Goal: Task Accomplishment & Management: Use online tool/utility

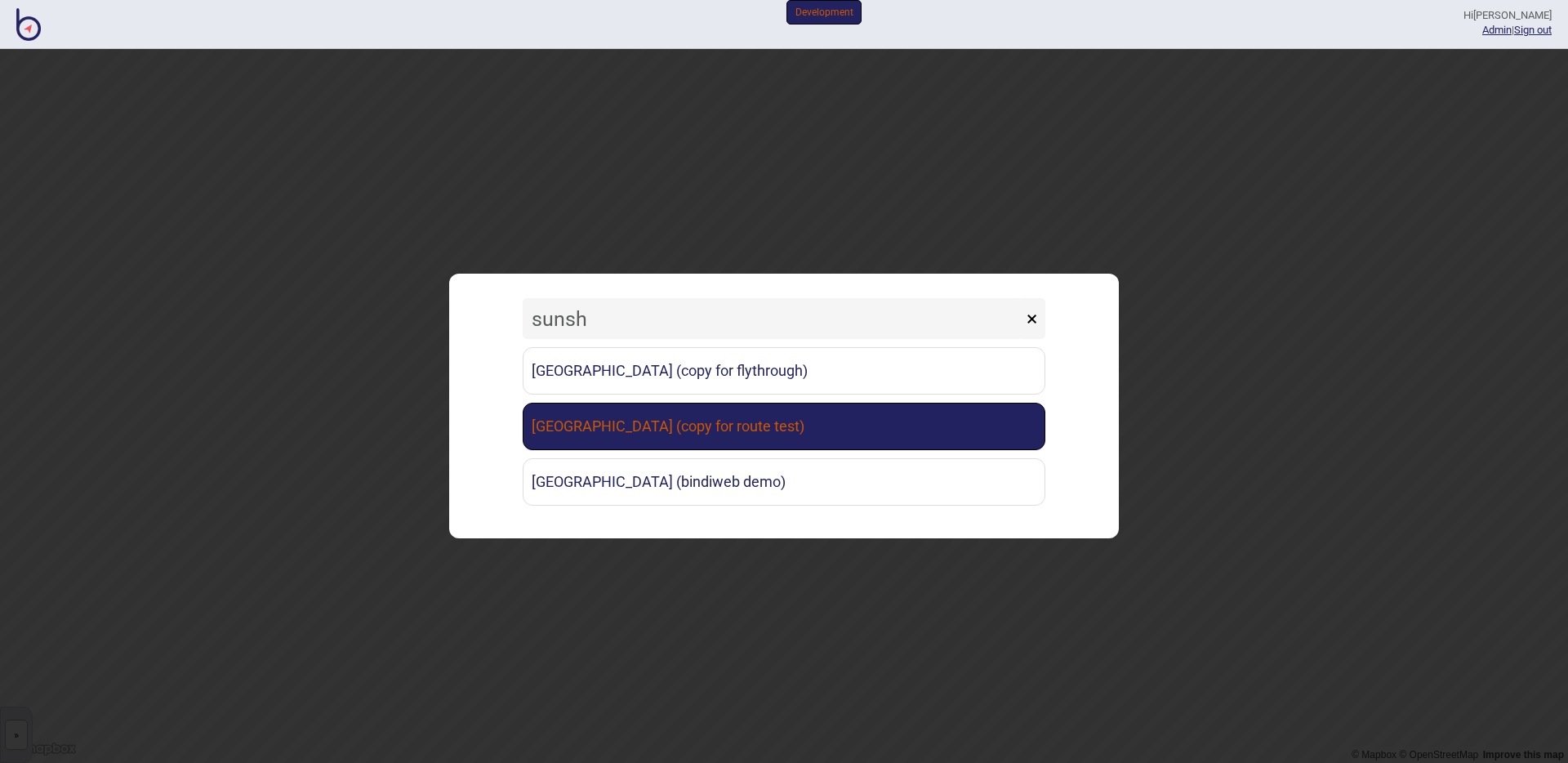
type input "sunsh"
click at [717, 438] on link "[GEOGRAPHIC_DATA] (copy for route test)" at bounding box center [784, 426] width 523 height 47
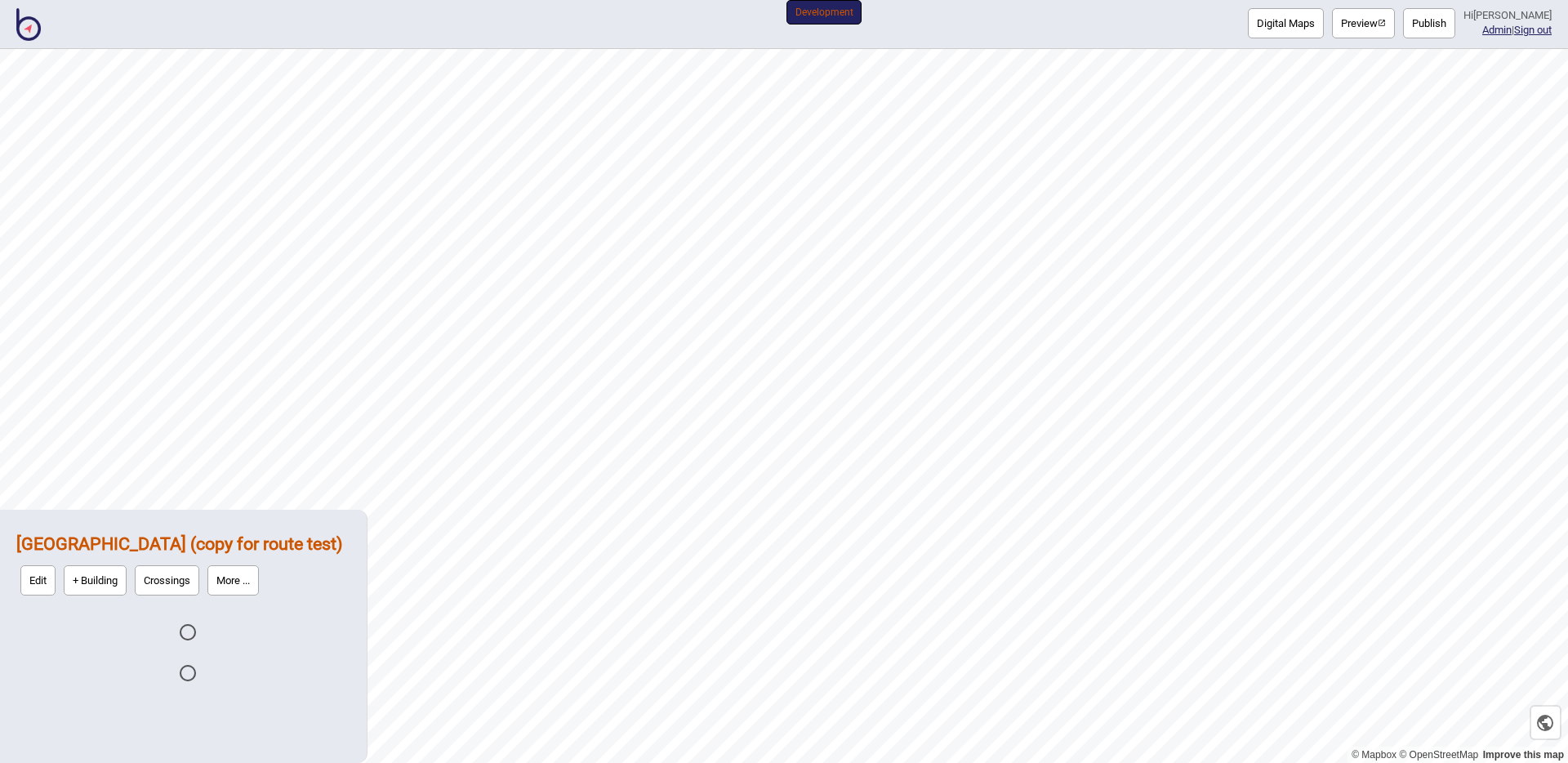
click at [1268, 37] on button "Digital Maps" at bounding box center [1285, 23] width 76 height 30
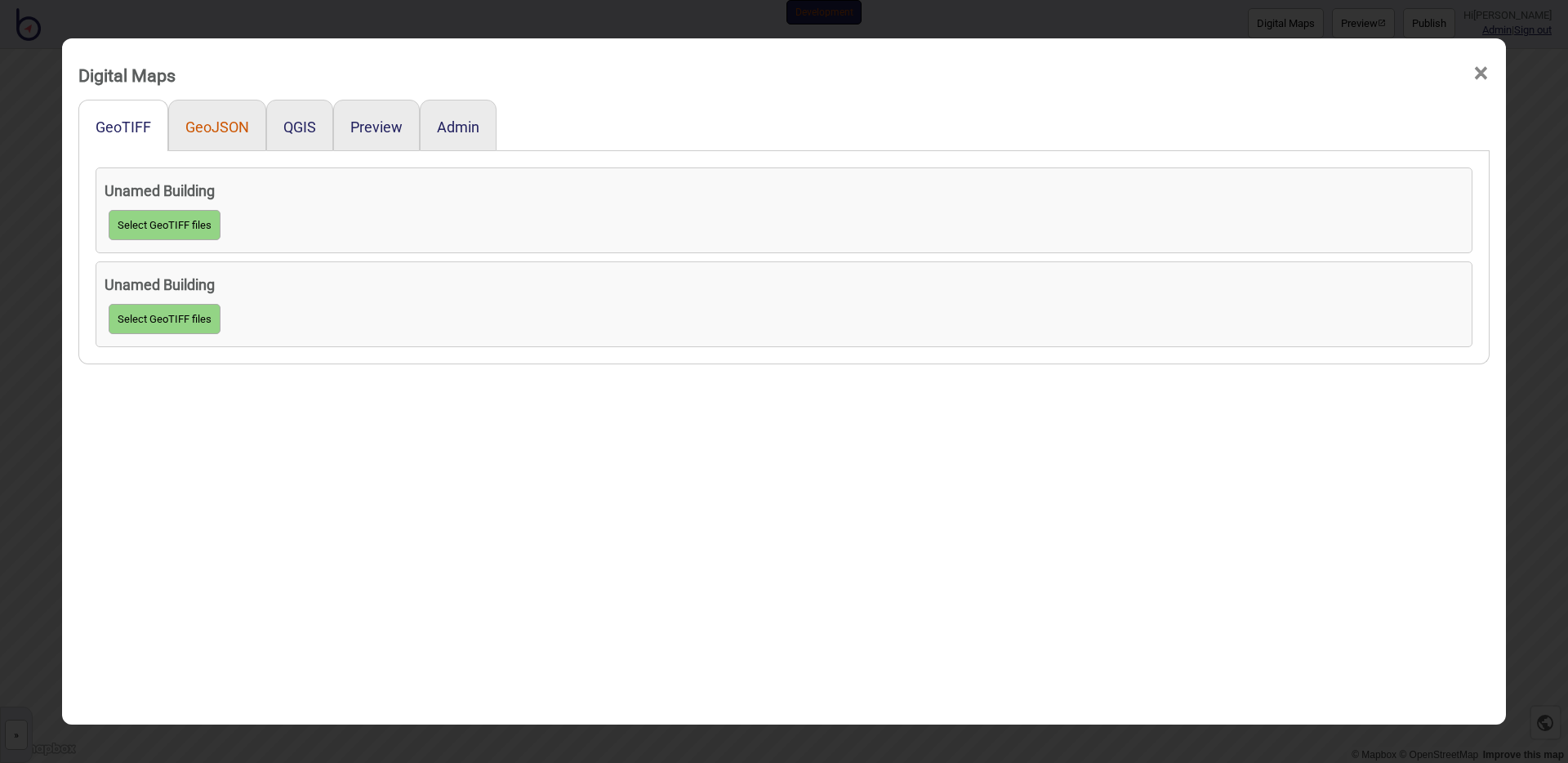
click at [217, 126] on button "GeoJSON" at bounding box center [217, 127] width 64 height 17
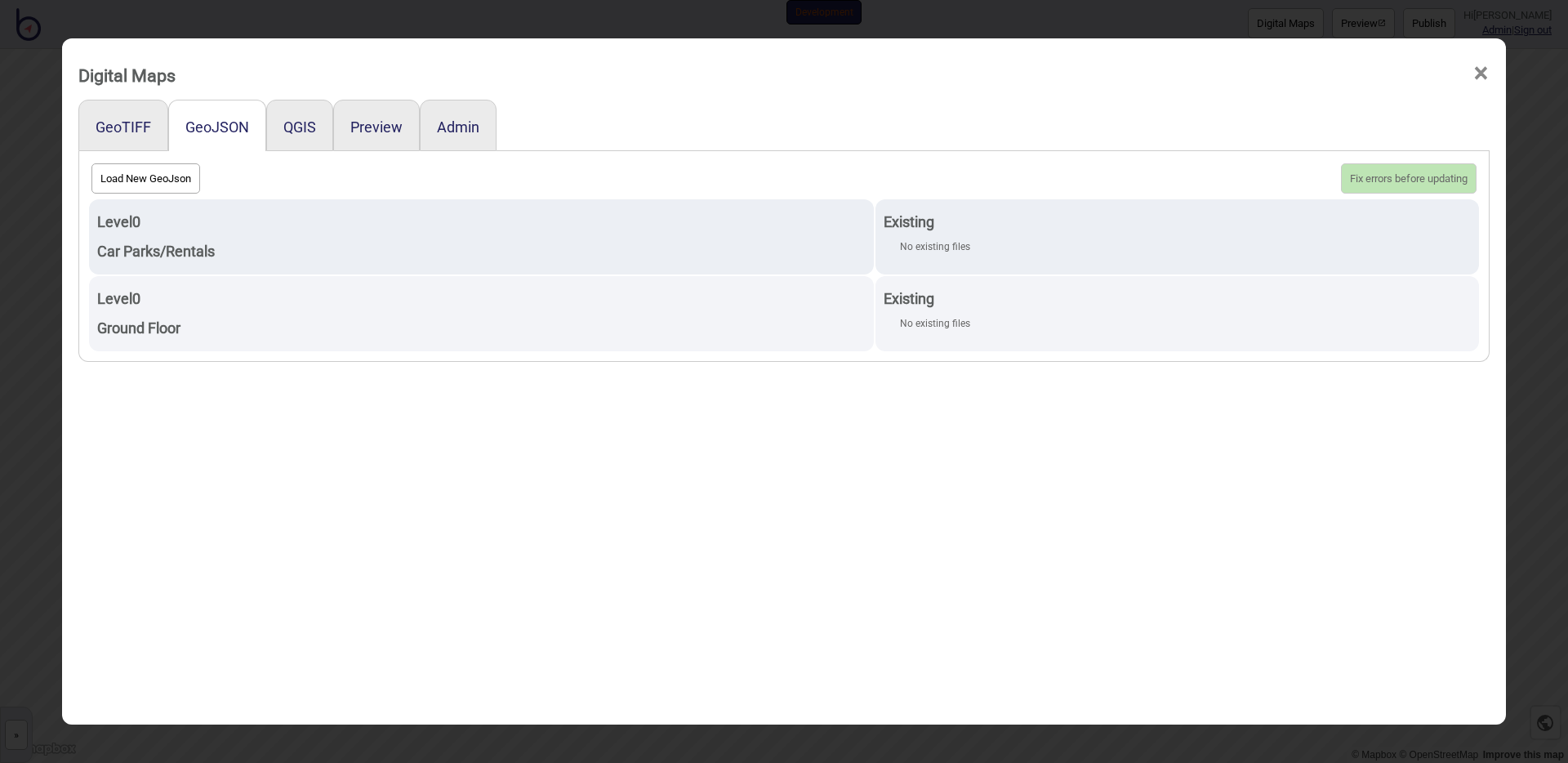
drag, startPoint x: 163, startPoint y: 176, endPoint x: 348, endPoint y: 183, distance: 185.1
click at [348, 183] on div "Load New GeoJson Fix errors before updating" at bounding box center [784, 179] width 1394 height 38
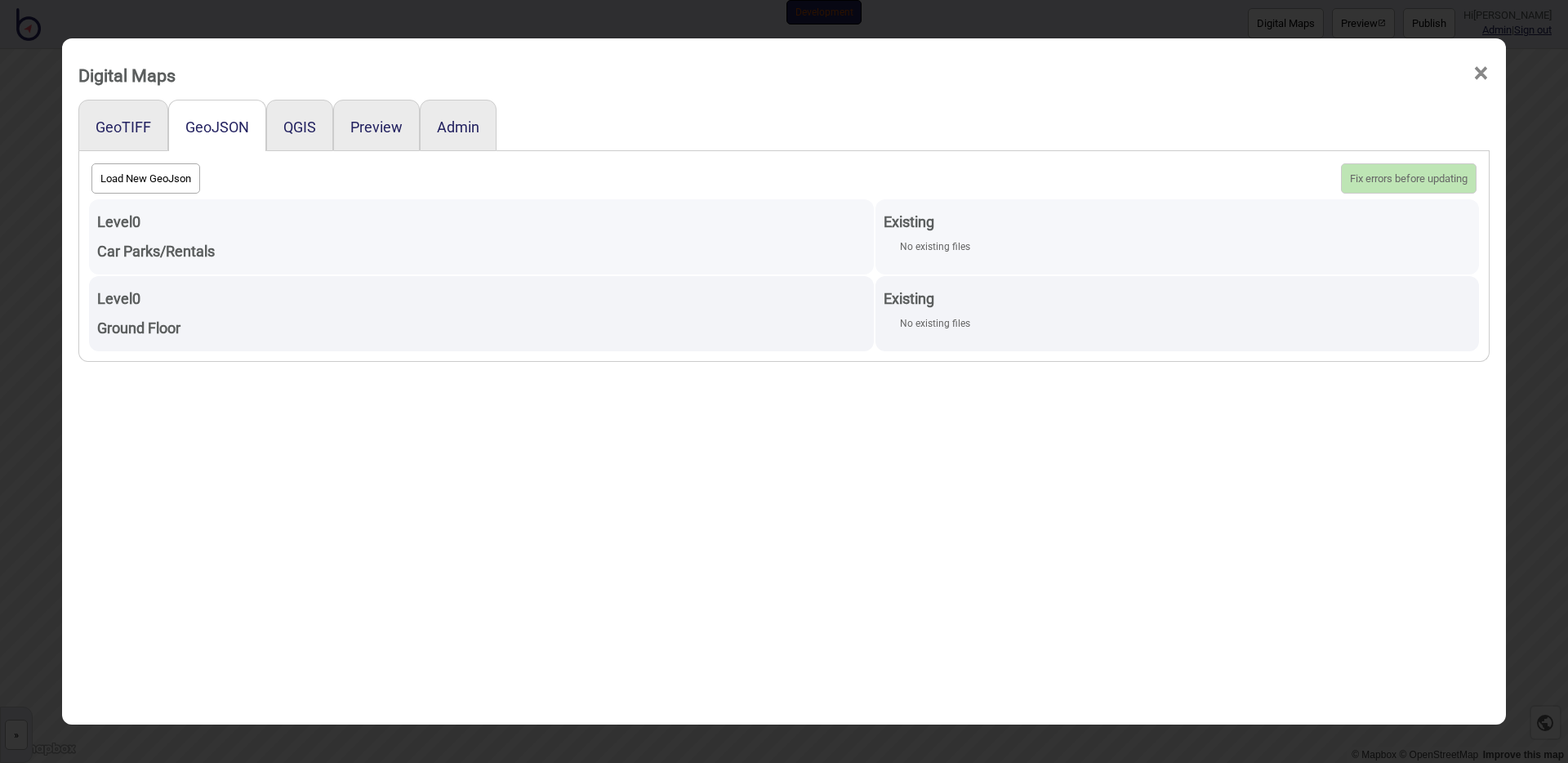
click at [989, 257] on td "Existing No existing files" at bounding box center [1178, 236] width 604 height 75
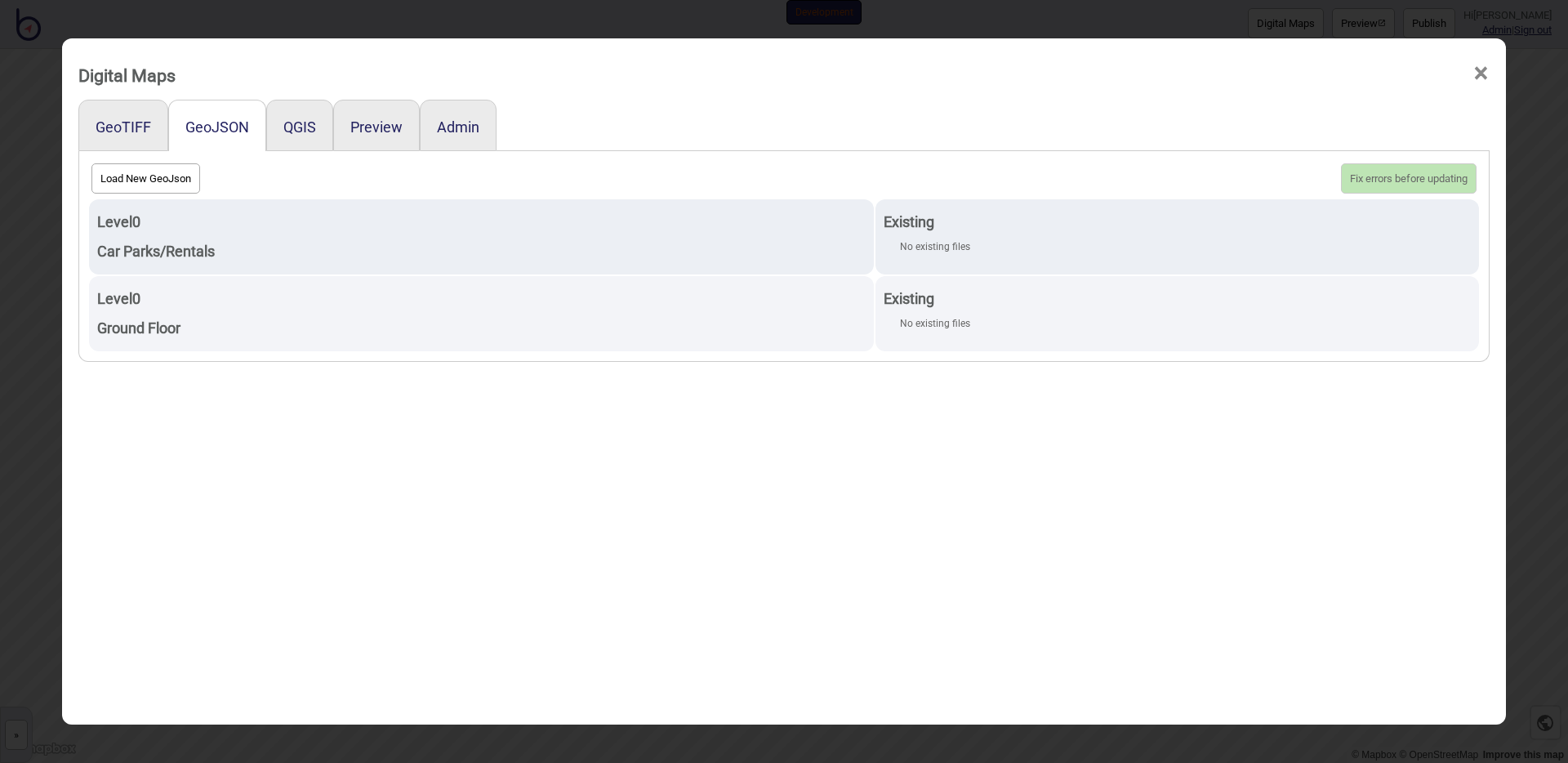
click at [1475, 64] on span "×" at bounding box center [1480, 73] width 17 height 54
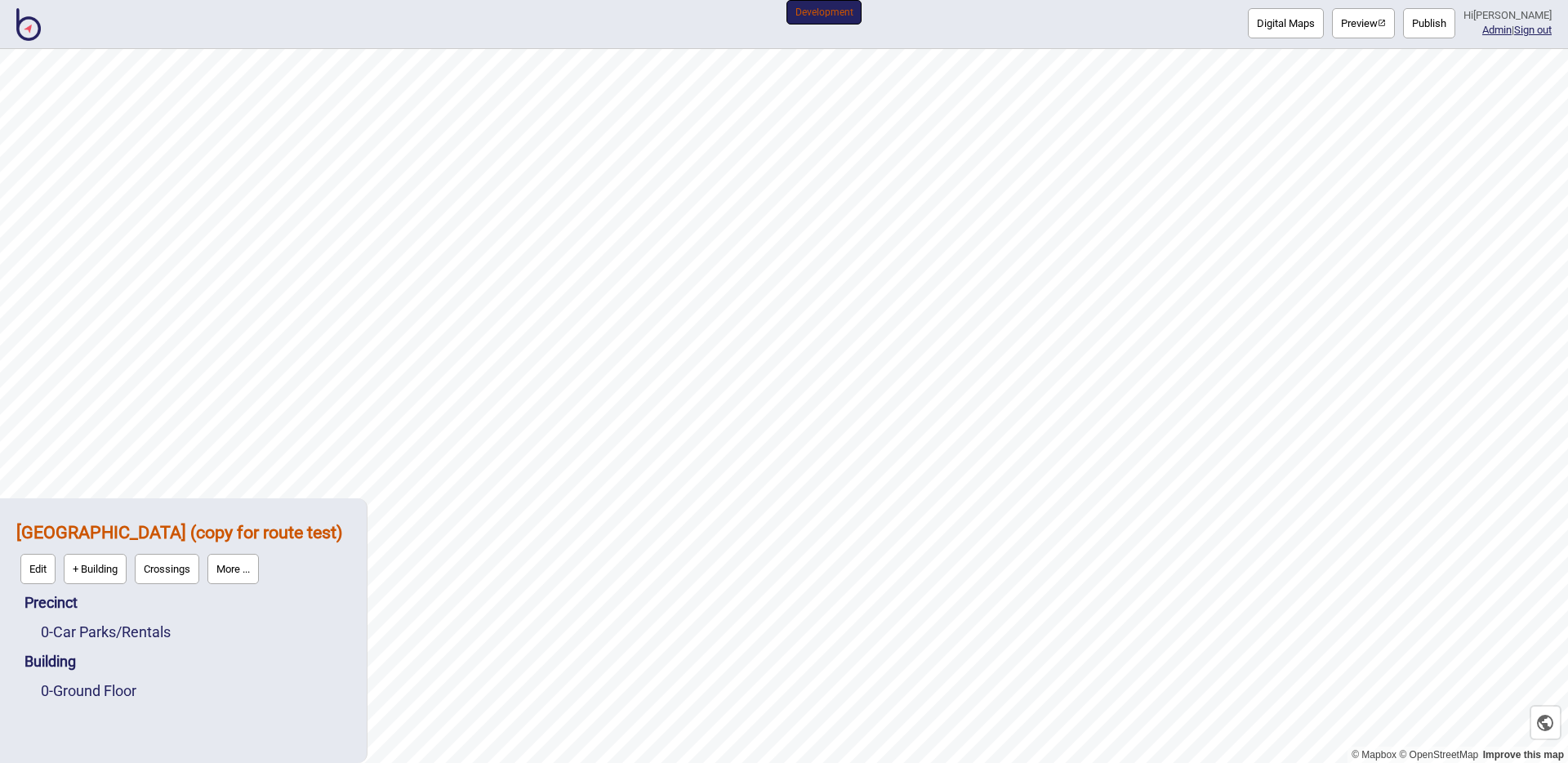
click at [12, 25] on header "Digital Maps Preview Publish Hi [PERSON_NAME] Admin | Sign out Development" at bounding box center [784, 25] width 1568 height 29
click at [23, 24] on img at bounding box center [28, 25] width 25 height 33
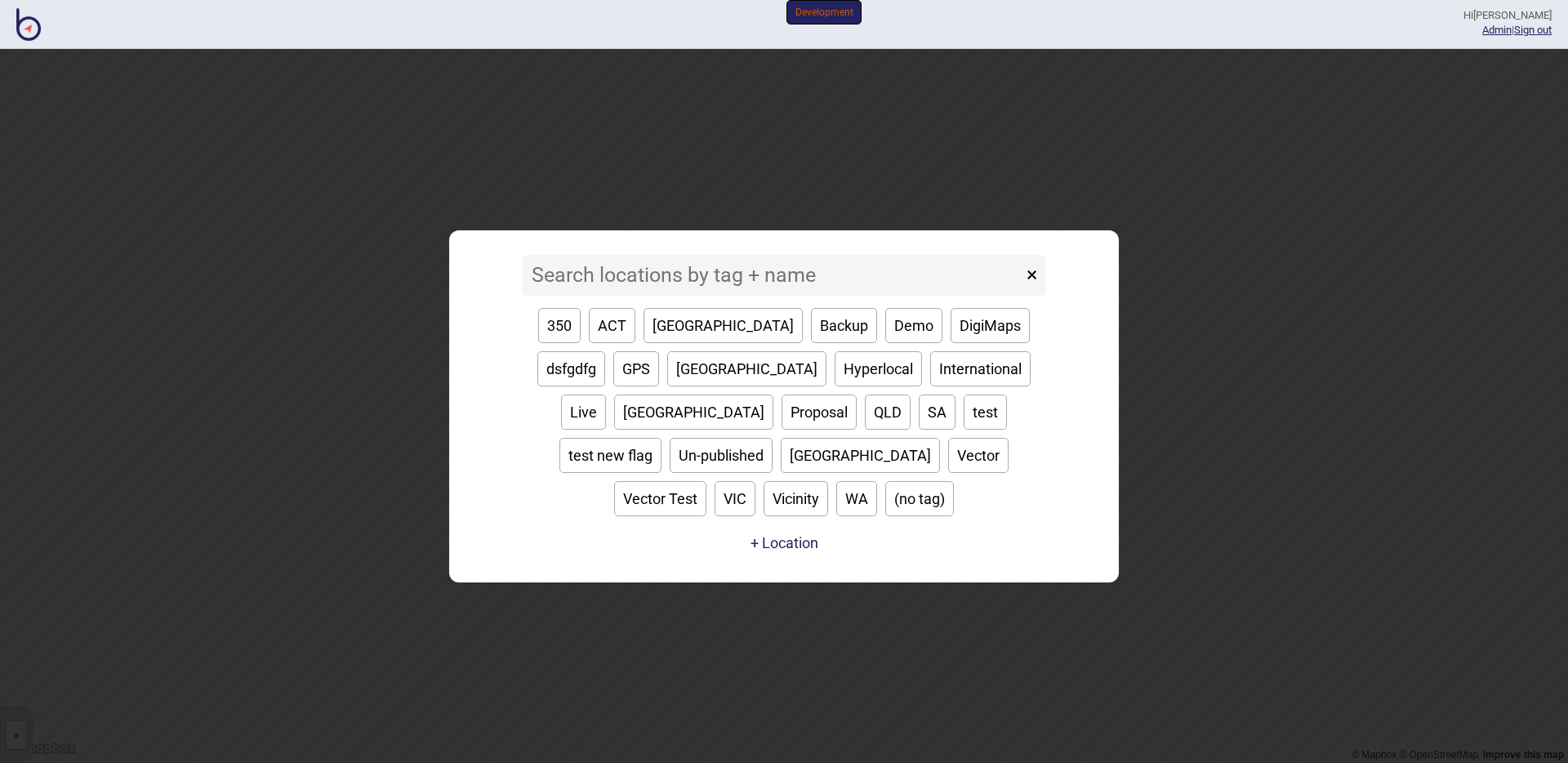
click at [771, 295] on input at bounding box center [773, 275] width 500 height 41
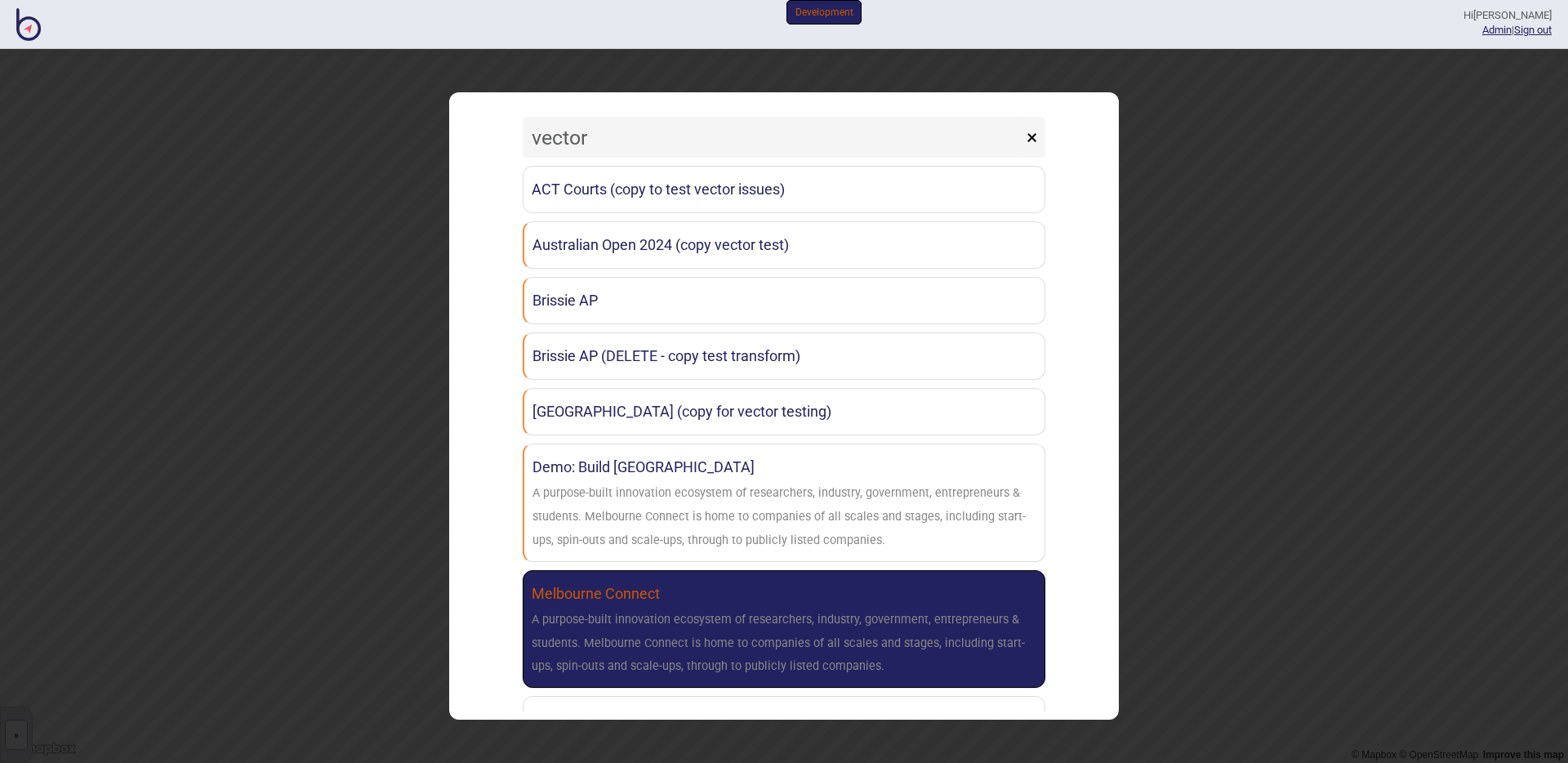
type input "vector"
click at [729, 598] on link "Melbourne Connect A purpose-built innovation ecosystem of researchers, industry…" at bounding box center [784, 629] width 523 height 118
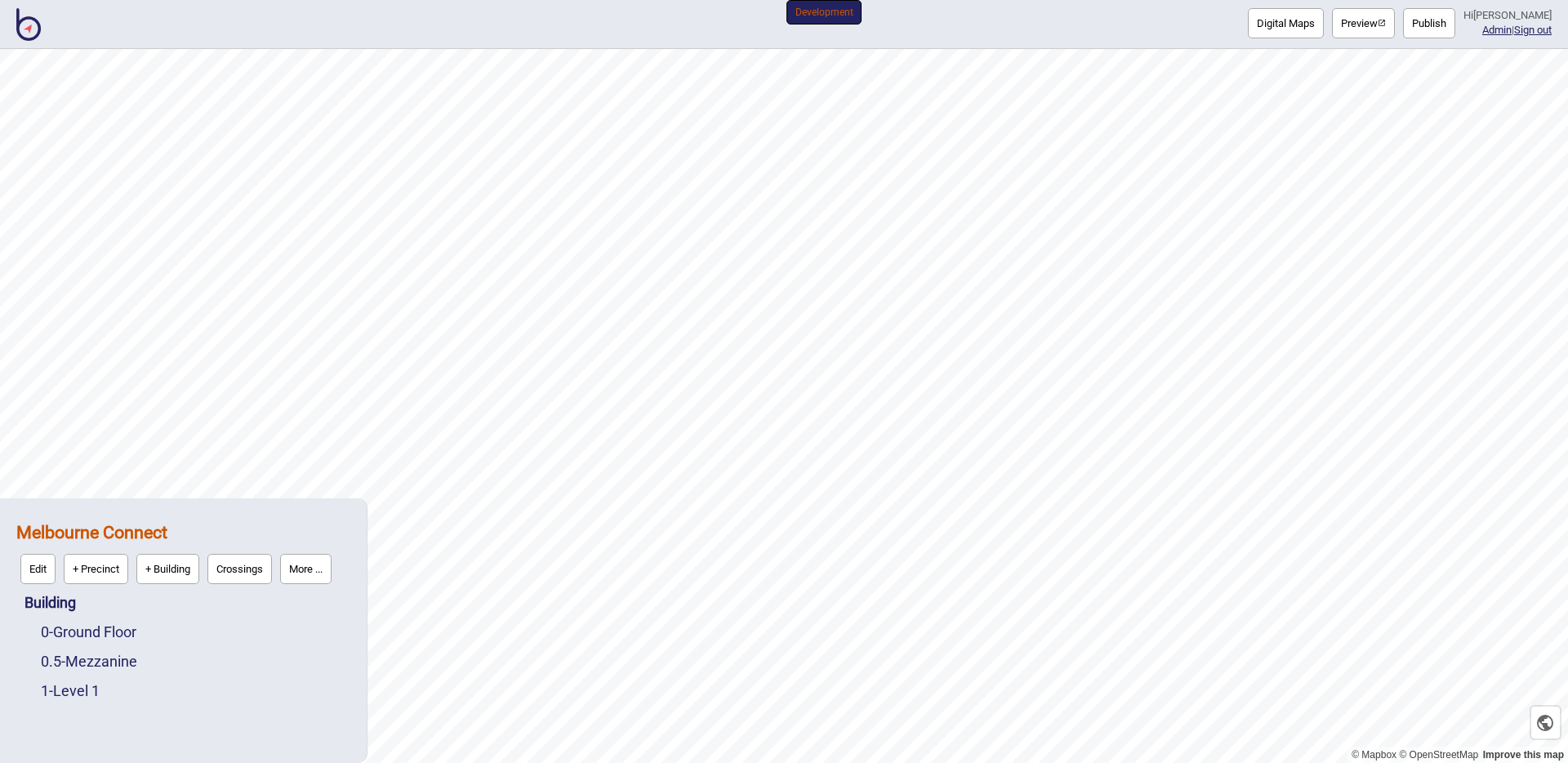
click at [1269, 28] on button "Digital Maps" at bounding box center [1285, 23] width 76 height 30
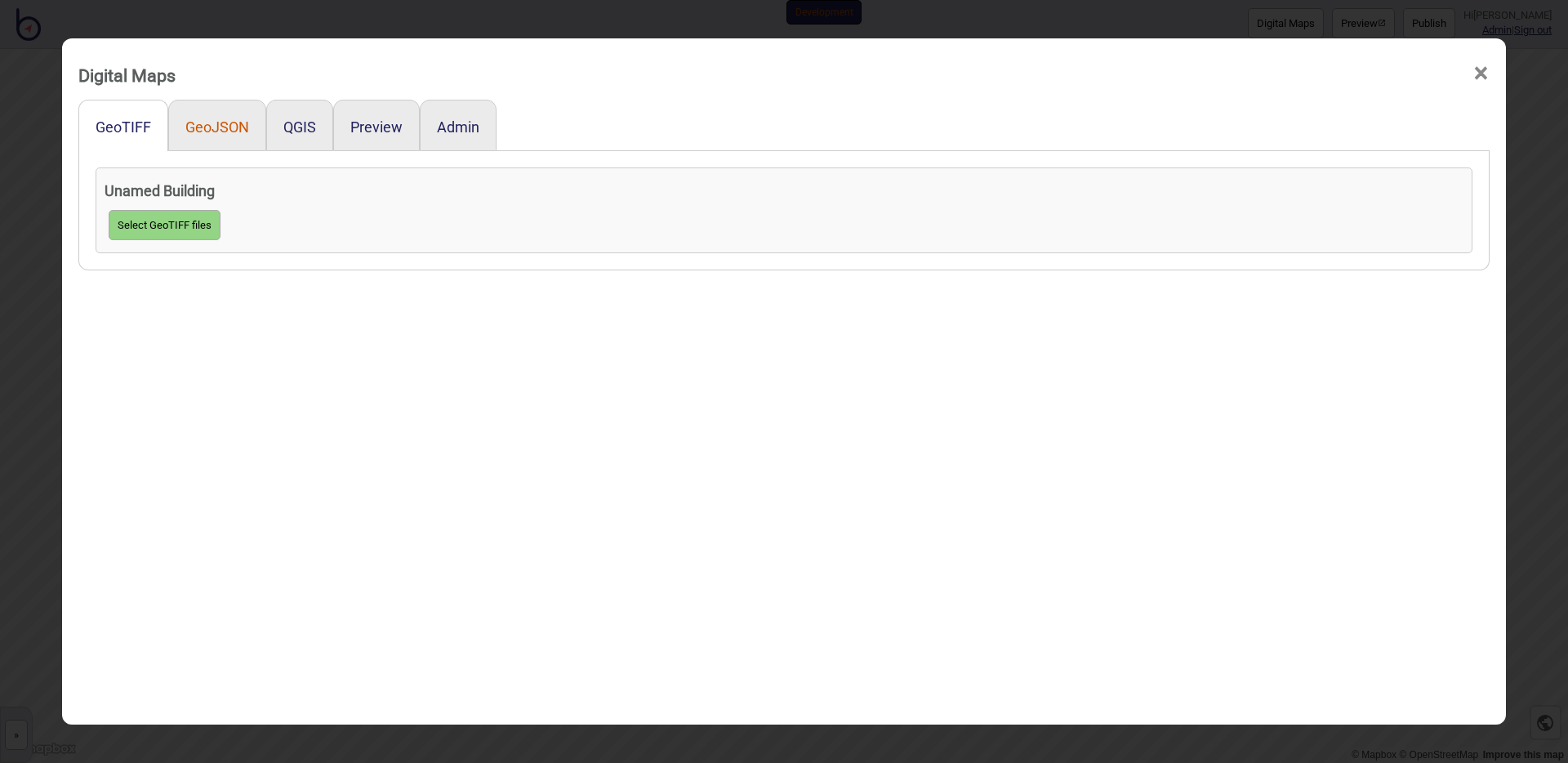
click at [222, 126] on button "GeoJSON" at bounding box center [217, 127] width 64 height 17
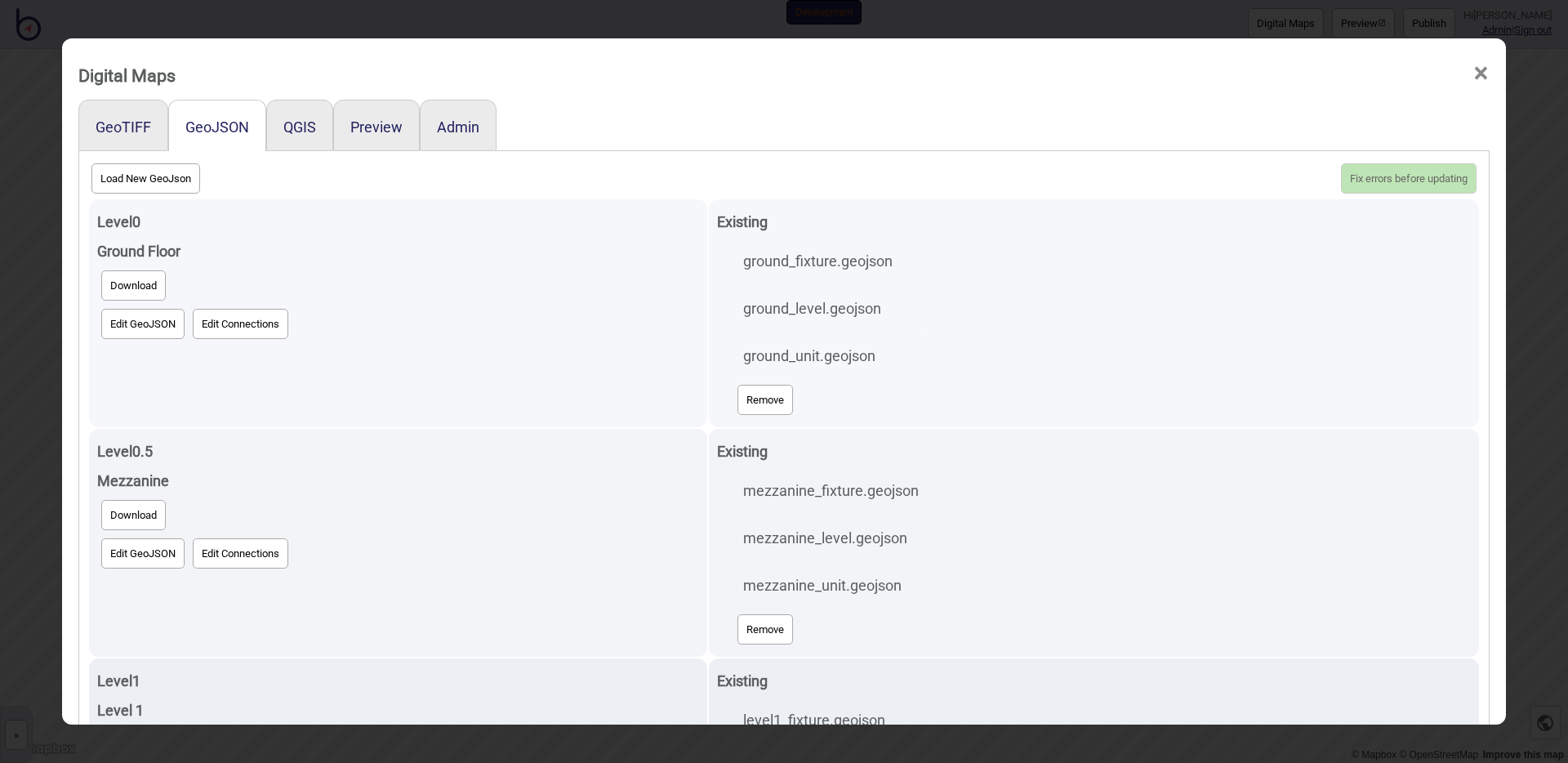
click at [134, 317] on button "Edit GeoJSON" at bounding box center [142, 323] width 83 height 30
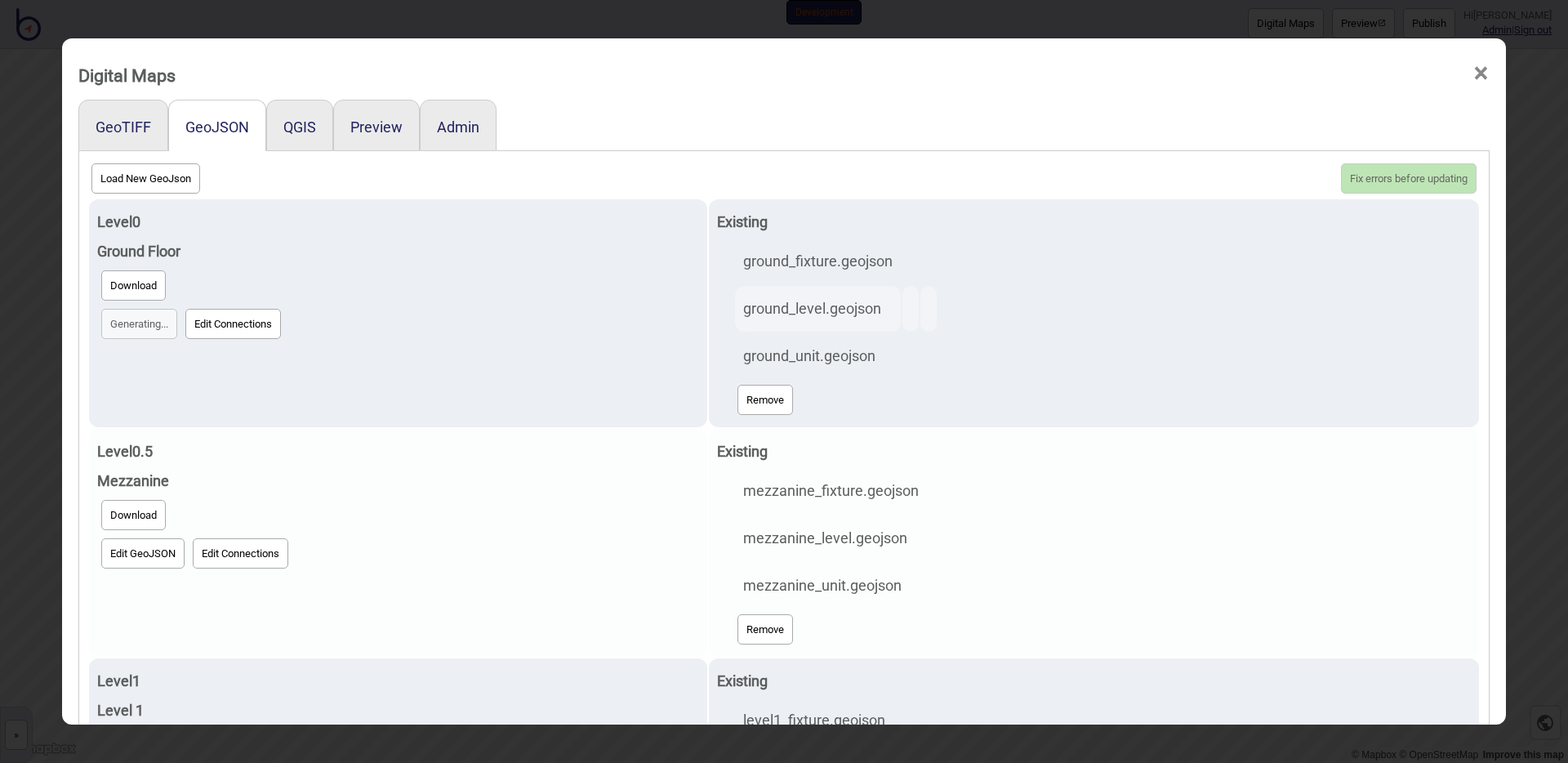
click at [142, 543] on button "Edit GeoJSON" at bounding box center [142, 553] width 83 height 30
